Goal: Transaction & Acquisition: Purchase product/service

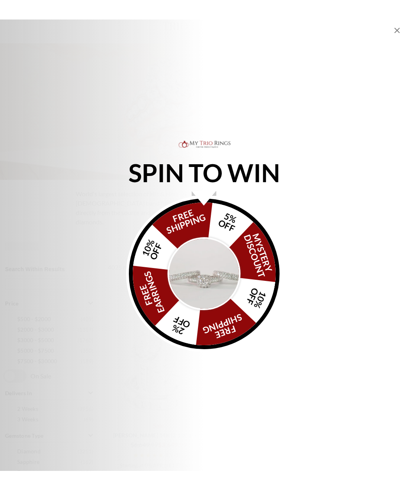
scroll to position [97, 4]
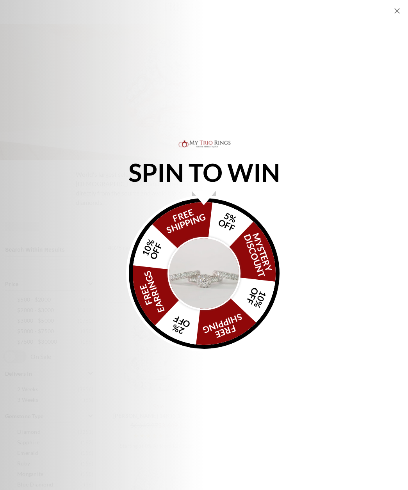
click at [397, 13] on icon "Close popup" at bounding box center [396, 10] width 9 height 9
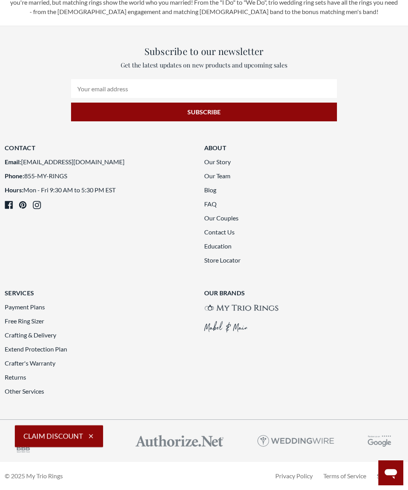
scroll to position [1598, 4]
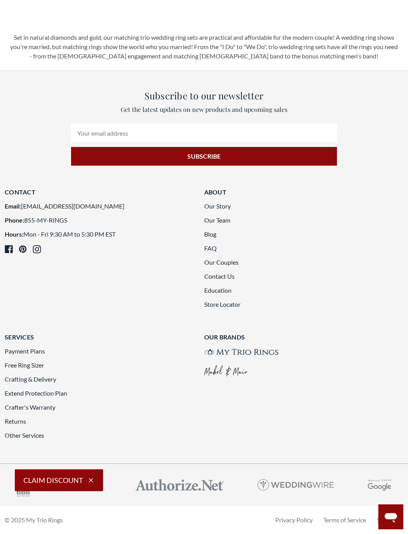
scroll to position [1537, 0]
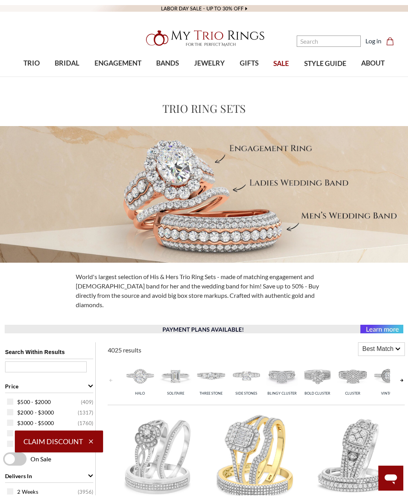
scroll to position [0, 1]
